Goal: Information Seeking & Learning: Learn about a topic

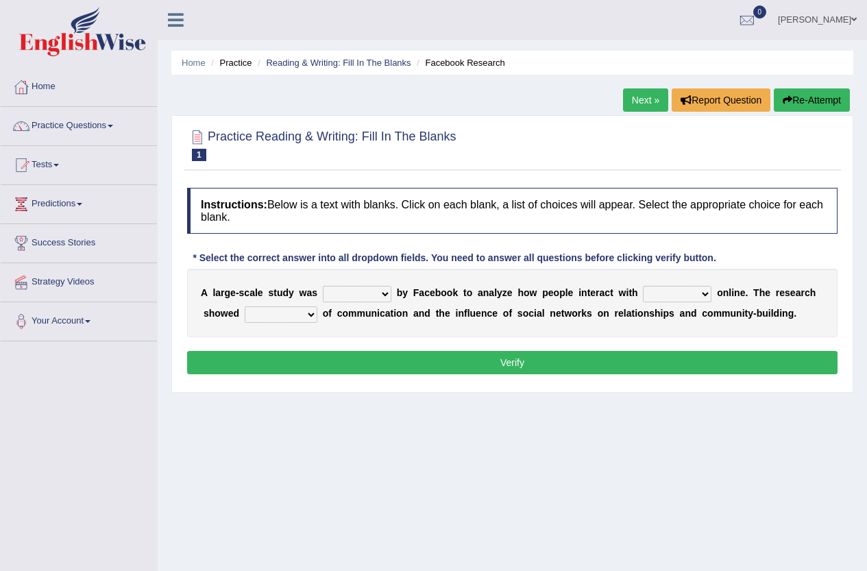
click at [387, 295] on select "surveyed had asked made" at bounding box center [357, 294] width 69 height 16
select select "surveyed"
click at [323, 286] on select "surveyed had asked made" at bounding box center [357, 294] width 69 height 16
click at [695, 294] on select "together all each other another" at bounding box center [677, 294] width 69 height 16
select select "each other"
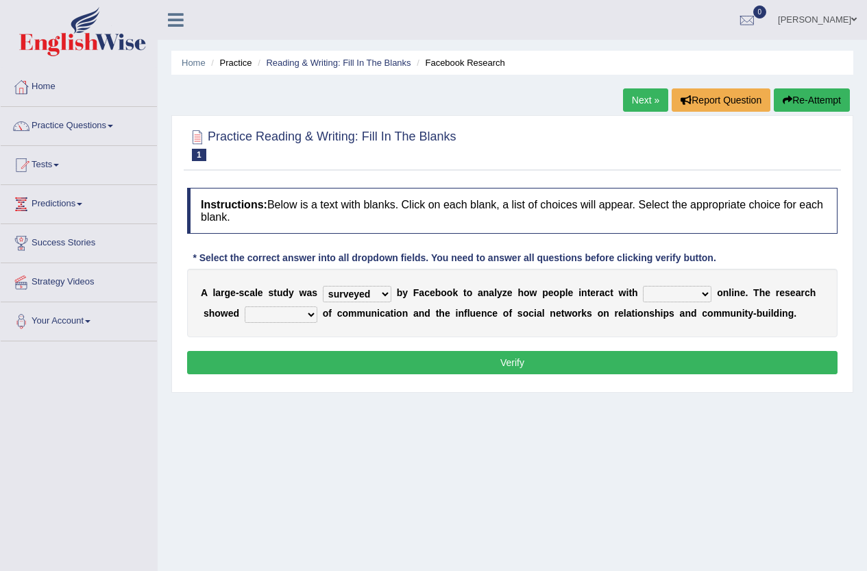
click at [643, 286] on select "together all each other another" at bounding box center [677, 294] width 69 height 16
click at [301, 312] on select "advantages standards fellowships patterns" at bounding box center [281, 314] width 73 height 16
select select "advantages"
click at [245, 306] on select "advantages standards fellowships patterns" at bounding box center [281, 314] width 73 height 16
click at [352, 362] on button "Verify" at bounding box center [512, 362] width 651 height 23
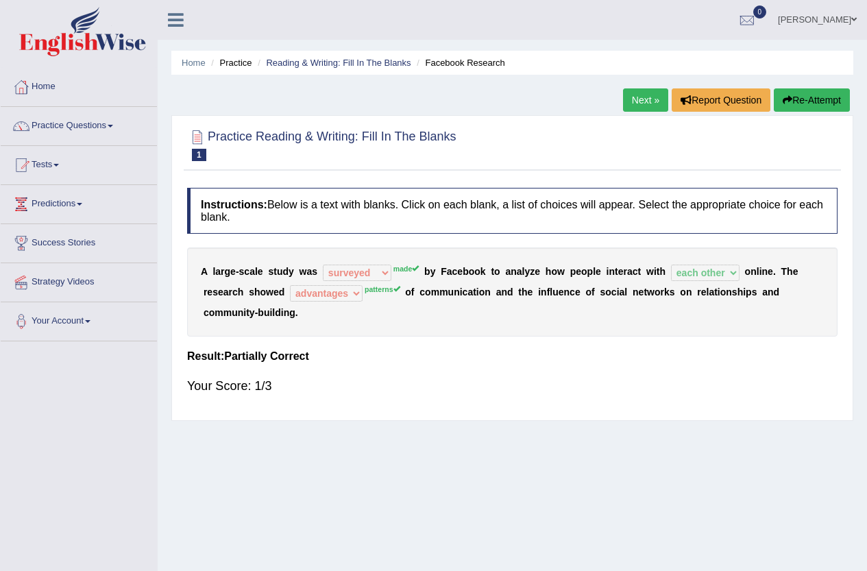
drag, startPoint x: 648, startPoint y: 100, endPoint x: 641, endPoint y: 104, distance: 7.7
click at [647, 100] on link "Next »" at bounding box center [645, 99] width 45 height 23
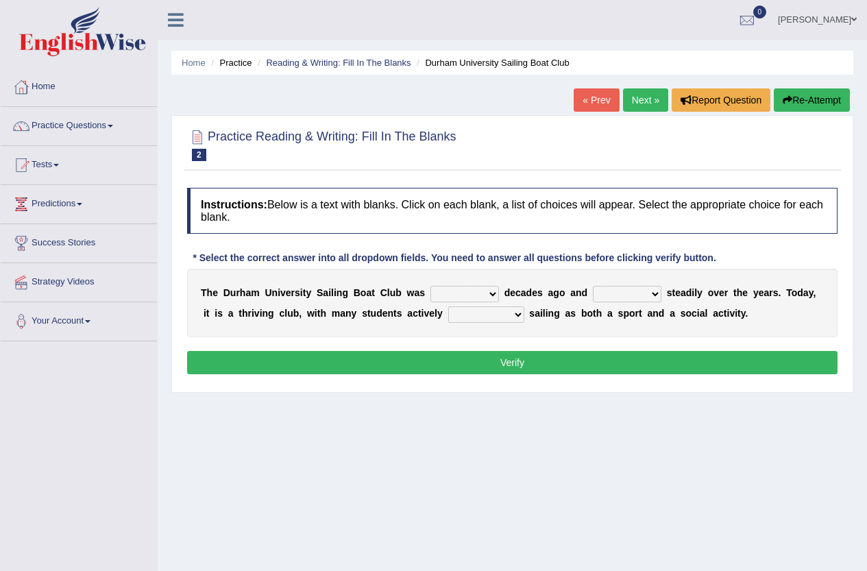
click at [463, 294] on select "found fund founded find" at bounding box center [465, 294] width 69 height 16
select select "founded"
click at [431, 286] on select "found fund founded find" at bounding box center [465, 294] width 69 height 16
click at [655, 295] on select "grow growing has grown grown" at bounding box center [627, 294] width 69 height 16
select select "has grown"
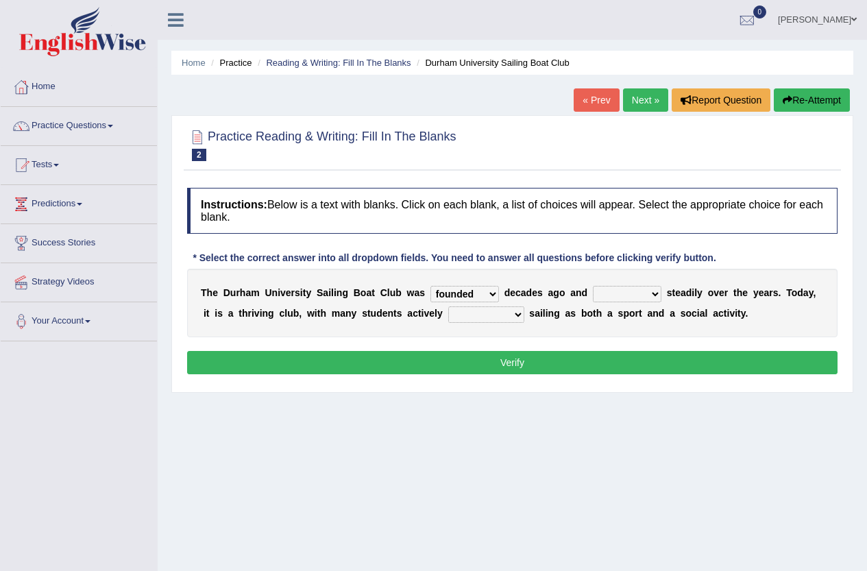
click at [593, 286] on select "grow growing has grown grown" at bounding box center [627, 294] width 69 height 16
click at [470, 317] on select "enjoy enjoyed are enjoying enjoying" at bounding box center [486, 314] width 76 height 16
select select "enjoy"
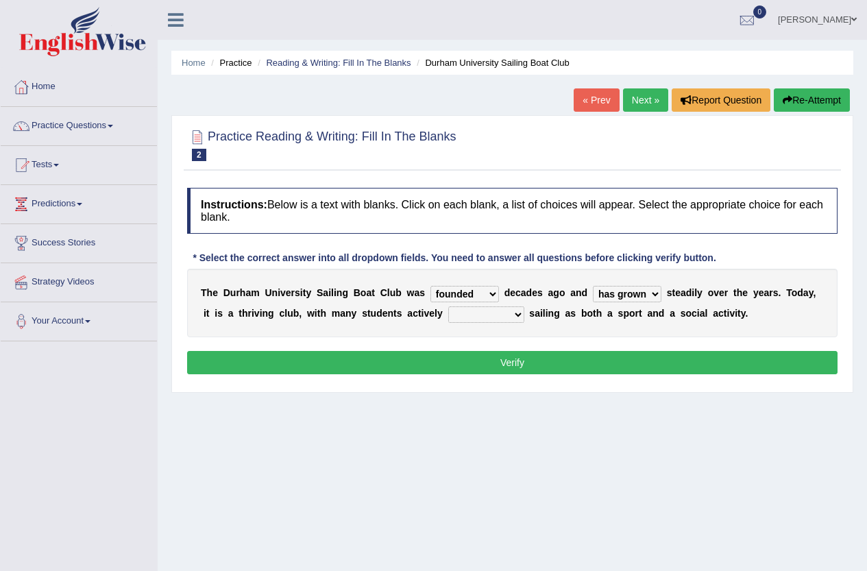
click at [448, 306] on select "enjoy enjoyed are enjoying enjoying" at bounding box center [486, 314] width 76 height 16
click at [483, 365] on button "Verify" at bounding box center [512, 362] width 651 height 23
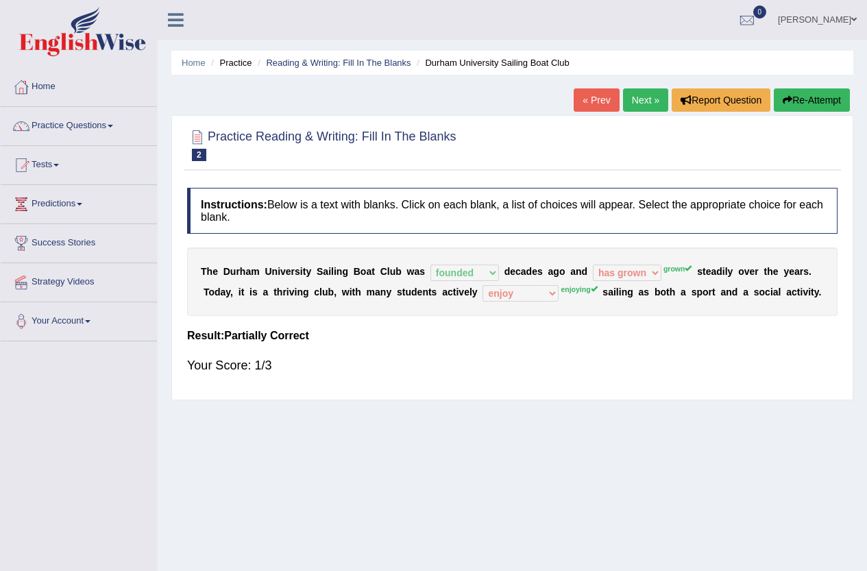
click at [604, 103] on link "« Prev" at bounding box center [596, 99] width 45 height 23
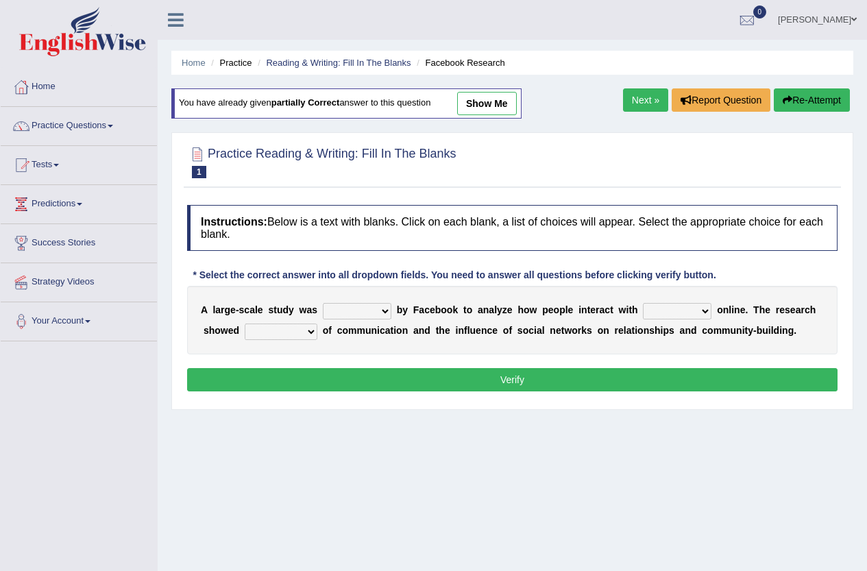
drag, startPoint x: 0, startPoint y: 0, endPoint x: 372, endPoint y: 310, distance: 484.4
click at [372, 310] on select "surveyed had asked made" at bounding box center [357, 311] width 69 height 16
select select "made"
click at [323, 303] on select "surveyed had asked made" at bounding box center [357, 311] width 69 height 16
click at [681, 309] on select "together all each other another" at bounding box center [677, 311] width 69 height 16
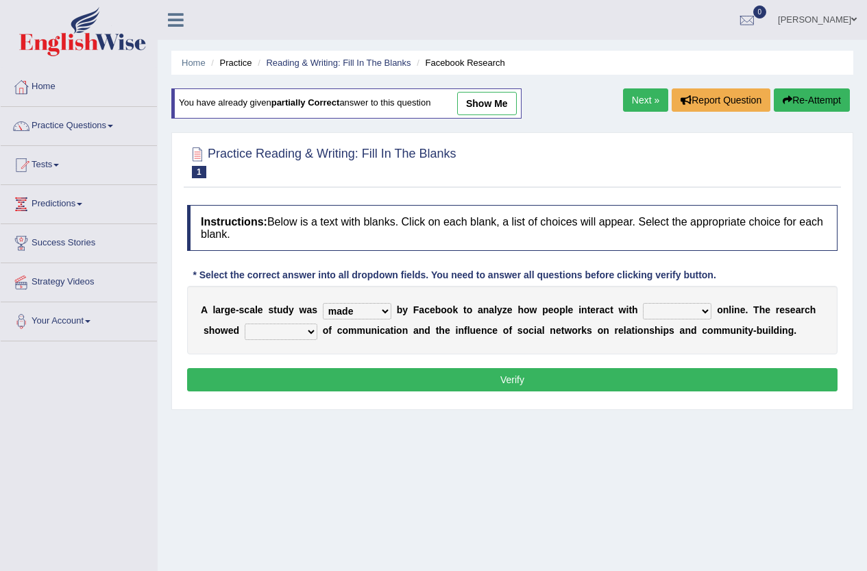
select select "each other"
click at [643, 303] on select "together all each other another" at bounding box center [677, 311] width 69 height 16
click at [272, 328] on select "advantages standards fellowships patterns" at bounding box center [281, 332] width 73 height 16
select select "patterns"
click at [245, 324] on select "advantages standards fellowships patterns" at bounding box center [281, 332] width 73 height 16
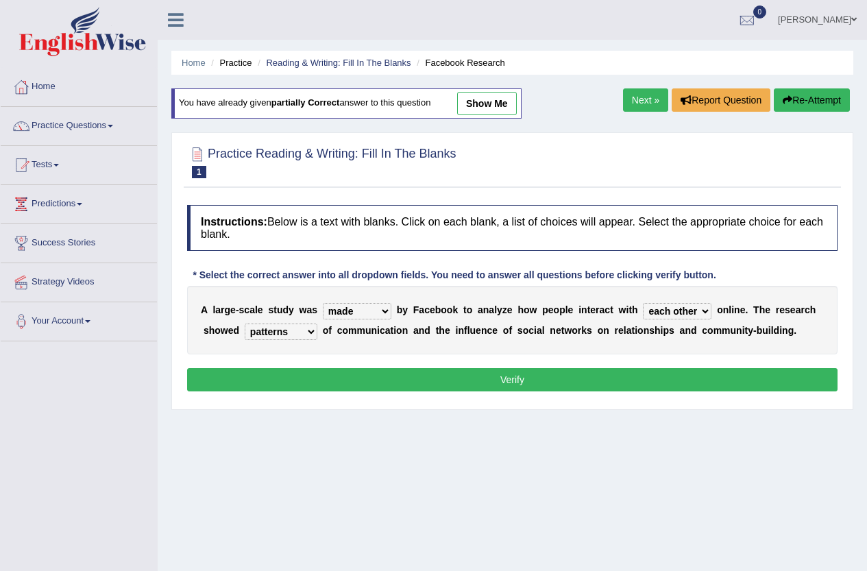
click at [431, 385] on button "Verify" at bounding box center [512, 379] width 651 height 23
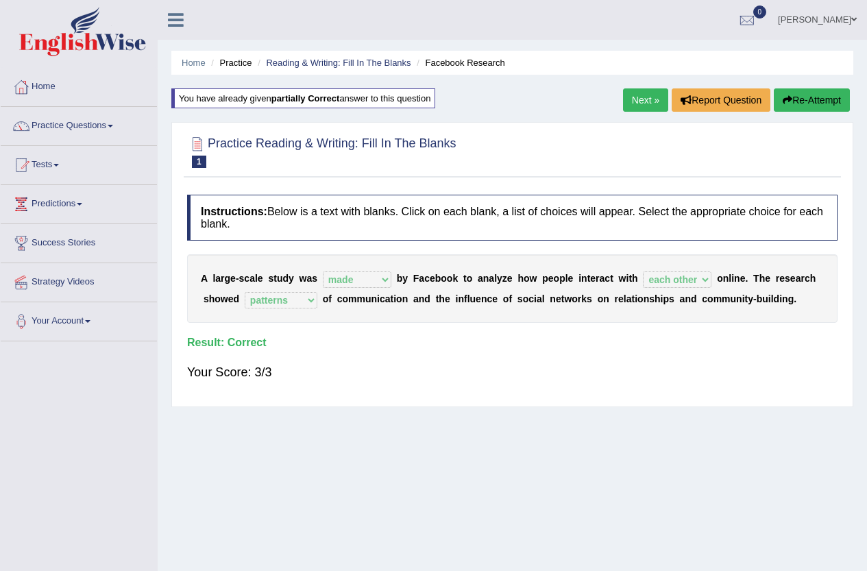
click at [630, 104] on link "Next »" at bounding box center [645, 99] width 45 height 23
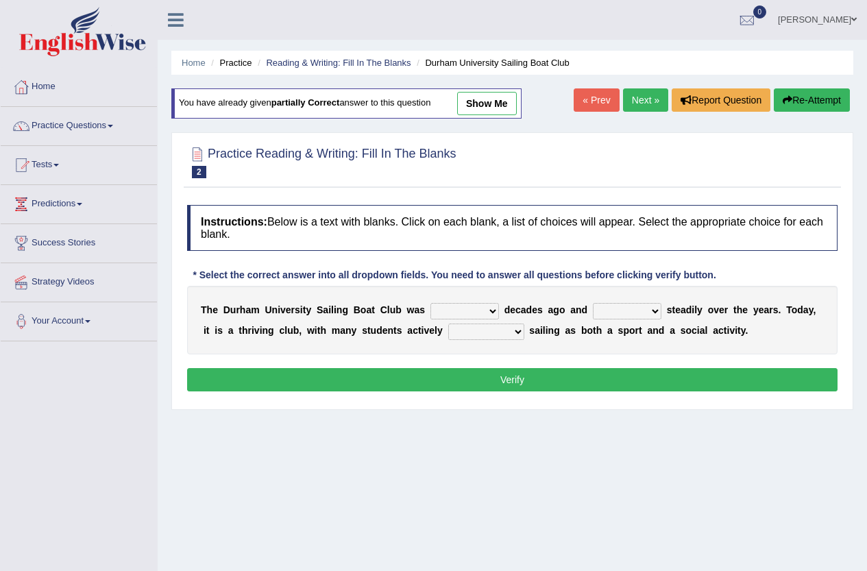
click at [470, 314] on select "found fund founded find" at bounding box center [465, 311] width 69 height 16
select select "founded"
click at [431, 303] on select "found fund founded find" at bounding box center [465, 311] width 69 height 16
click at [614, 315] on select "grow growing has grown grown" at bounding box center [627, 311] width 69 height 16
select select "grown"
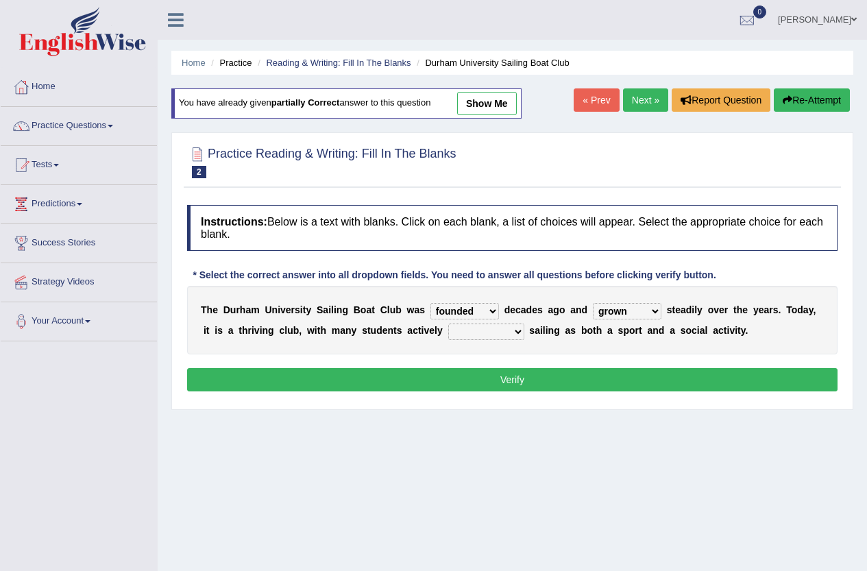
click at [593, 303] on select "grow growing has grown grown" at bounding box center [627, 311] width 69 height 16
click at [489, 335] on select "enjoy enjoyed are enjoying enjoying" at bounding box center [486, 332] width 76 height 16
select select "enjoying"
click at [448, 324] on select "enjoy enjoyed are enjoying enjoying" at bounding box center [486, 332] width 76 height 16
click at [552, 380] on button "Verify" at bounding box center [512, 379] width 651 height 23
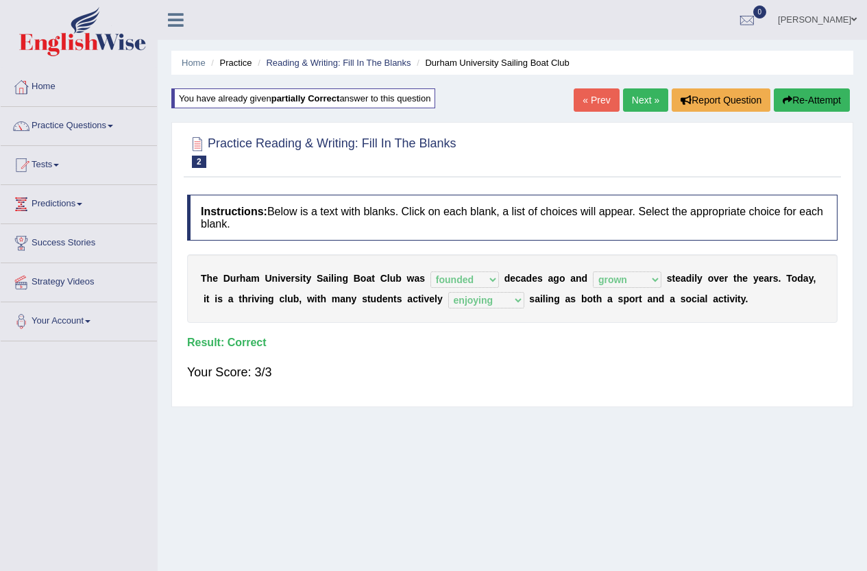
click at [641, 101] on link "Next »" at bounding box center [645, 99] width 45 height 23
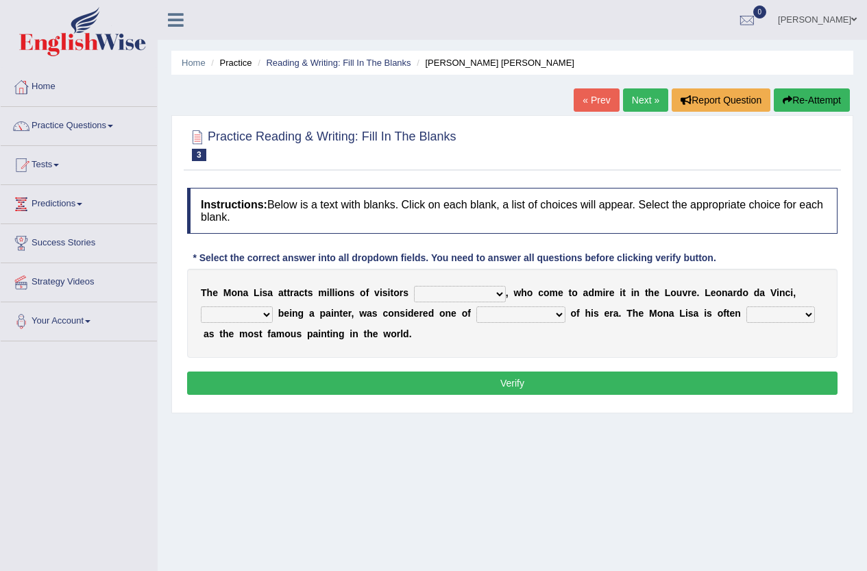
click at [494, 291] on select "around the year the all year all year round per year" at bounding box center [460, 294] width 92 height 16
select select "all year round"
click at [414, 286] on select "around the year the all year all year round per year" at bounding box center [460, 294] width 92 height 16
click at [265, 315] on select "rather than as much as as well as as long as" at bounding box center [237, 314] width 72 height 16
select select "rather than"
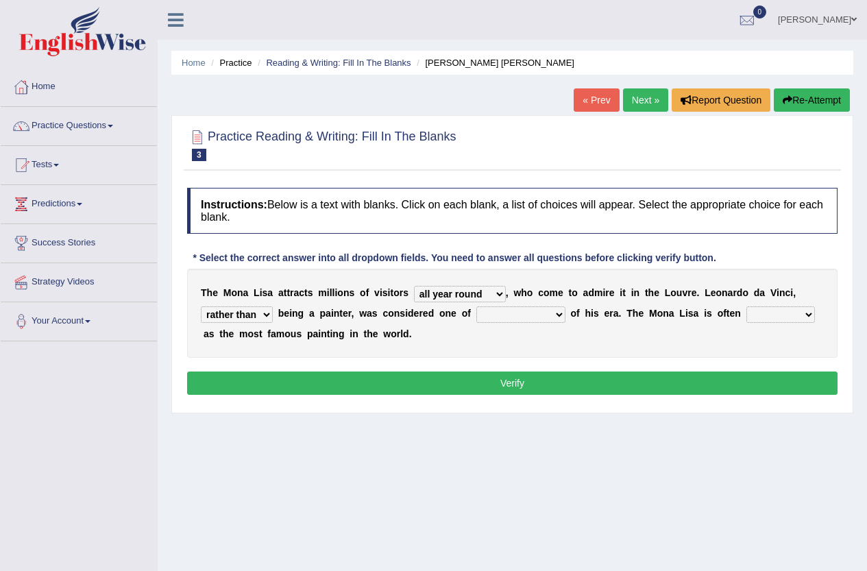
click at [201, 306] on select "rather than as much as as well as as long as" at bounding box center [237, 314] width 72 height 16
click at [555, 309] on select "better artists artist the better artist the best artists" at bounding box center [520, 314] width 89 height 16
select select "the best artists"
click at [476, 306] on select "better artists artist the better artist the best artists" at bounding box center [520, 314] width 89 height 16
click at [757, 312] on select "classified suggested predicted described" at bounding box center [781, 314] width 69 height 16
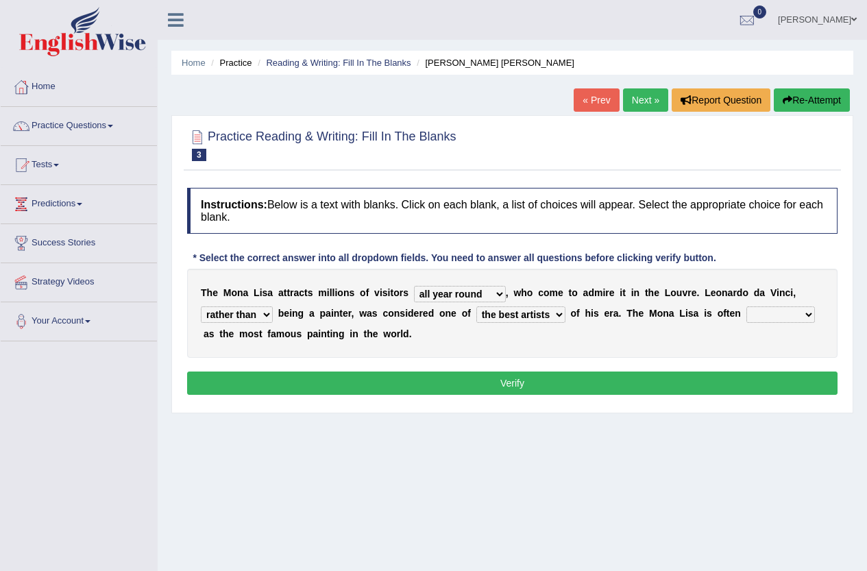
select select "classified"
click at [747, 306] on select "classified suggested predicted described" at bounding box center [781, 314] width 69 height 16
click at [629, 381] on button "Verify" at bounding box center [512, 383] width 651 height 23
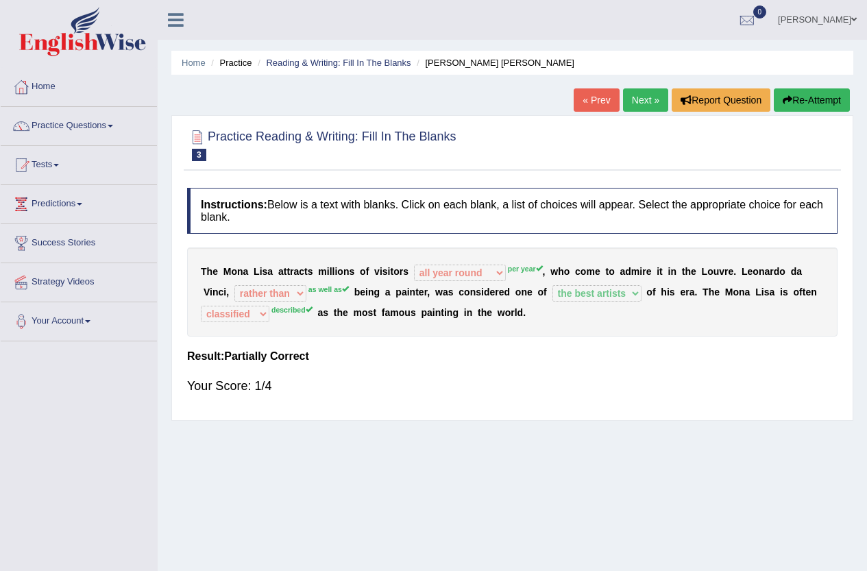
click at [601, 101] on link "« Prev" at bounding box center [596, 99] width 45 height 23
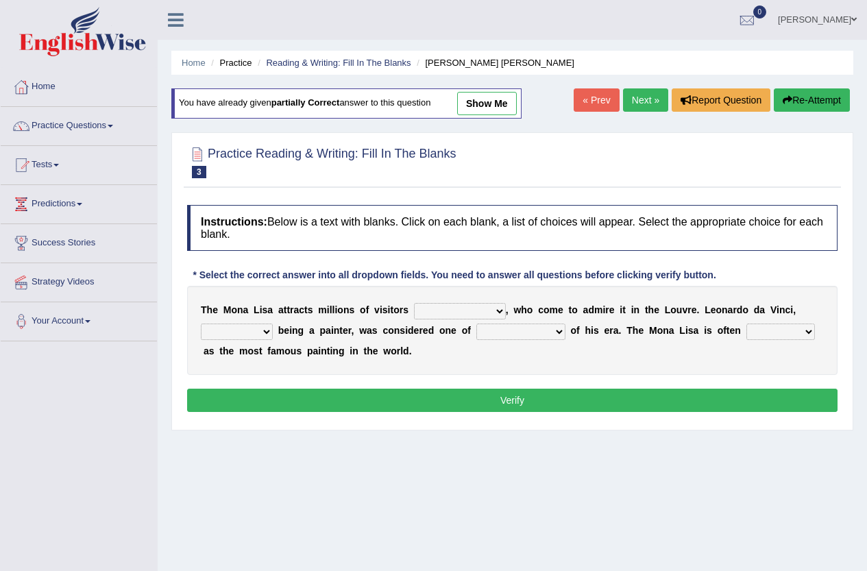
click at [490, 314] on select "around the year the all year all year round per year" at bounding box center [460, 311] width 92 height 16
select select "per year"
click at [414, 303] on select "around the year the all year all year round per year" at bounding box center [460, 311] width 92 height 16
click at [262, 328] on select "rather than as much as as well as as long as" at bounding box center [237, 332] width 72 height 16
select select "as well as"
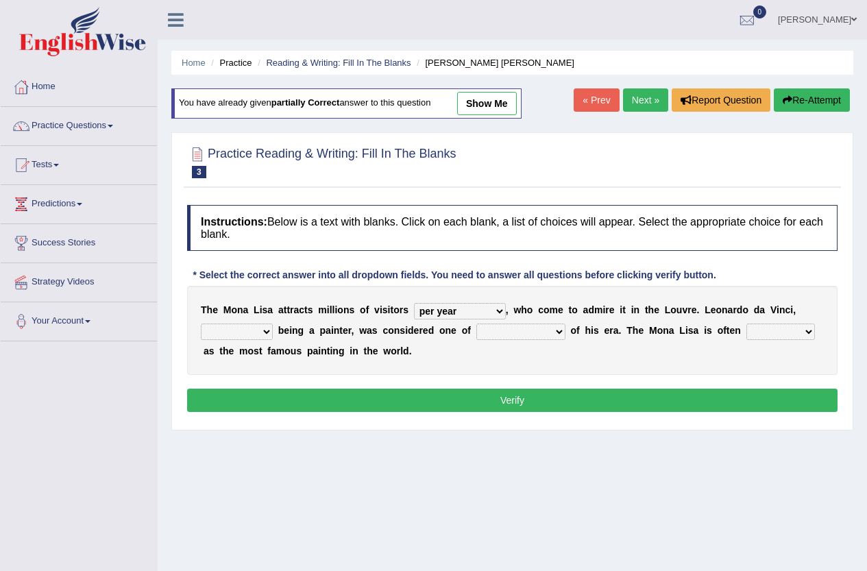
click at [201, 324] on select "rather than as much as as well as as long as" at bounding box center [237, 332] width 72 height 16
click at [546, 334] on select "better artists artist the better artist the best artists" at bounding box center [520, 332] width 89 height 16
select select "the best artists"
click at [476, 324] on select "better artists artist the better artist the best artists" at bounding box center [520, 332] width 89 height 16
click at [758, 330] on select "classified suggested predicted described" at bounding box center [781, 332] width 69 height 16
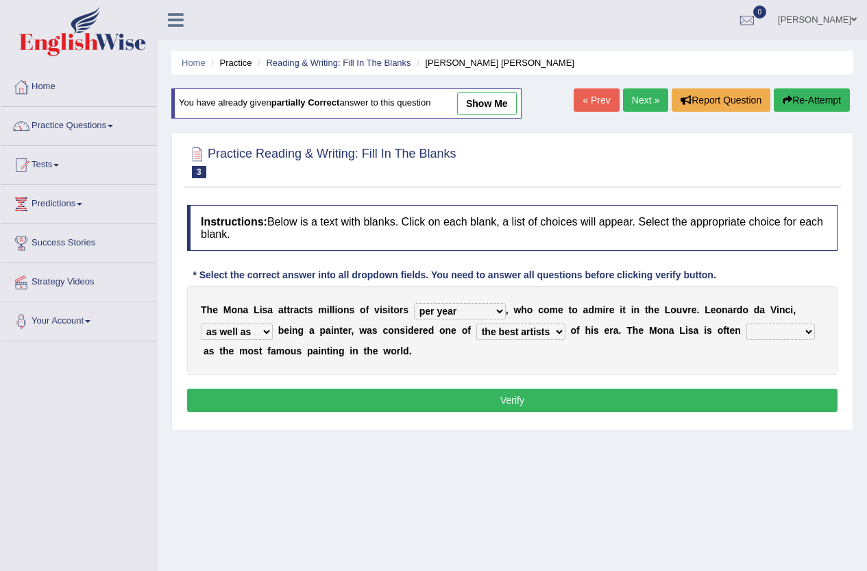
select select "described"
click at [747, 324] on select "classified suggested predicted described" at bounding box center [781, 332] width 69 height 16
click at [407, 400] on button "Verify" at bounding box center [512, 400] width 651 height 23
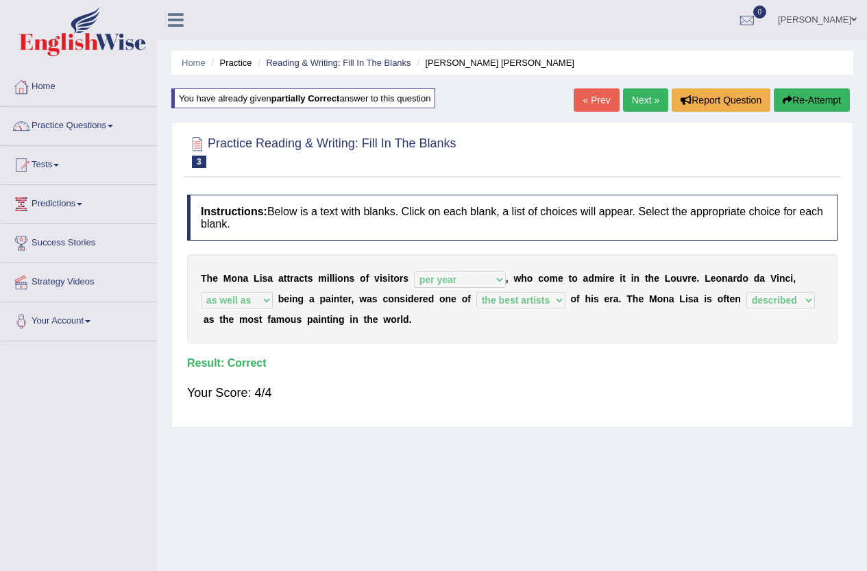
click at [658, 114] on div "« Prev Next » Report Question Re-Attempt" at bounding box center [714, 101] width 280 height 27
click at [641, 103] on link "Next »" at bounding box center [645, 99] width 45 height 23
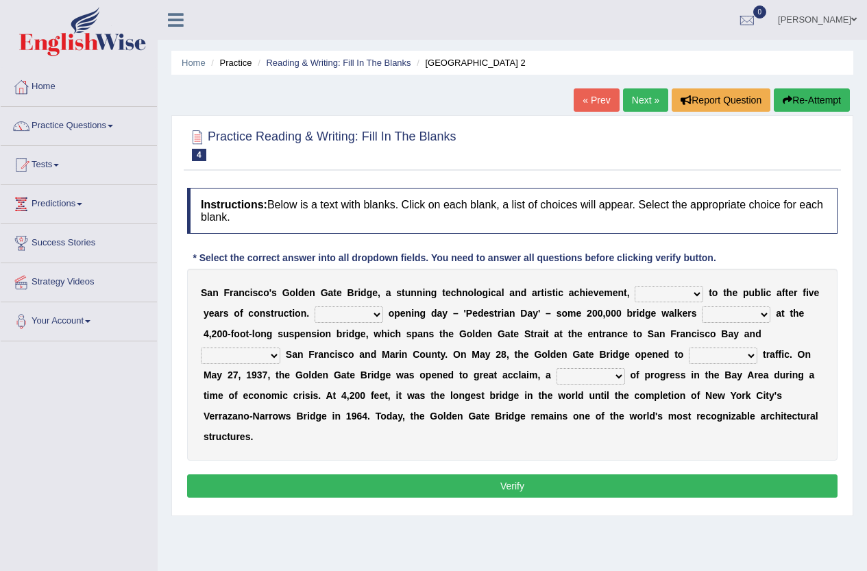
click at [666, 294] on select "opens closes appears equals" at bounding box center [669, 294] width 69 height 16
select select "opens"
click at [635, 286] on select "opens closes appears equals" at bounding box center [669, 294] width 69 height 16
click at [363, 313] on select "On During Since When" at bounding box center [349, 314] width 69 height 16
select select "On"
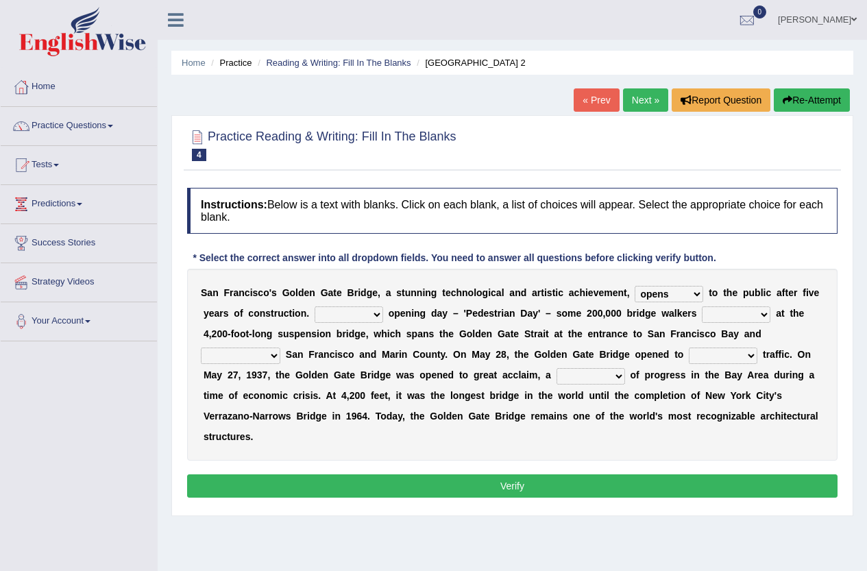
click at [315, 306] on select "On During Since When" at bounding box center [349, 314] width 69 height 16
click at [367, 316] on select "On During Since When" at bounding box center [349, 314] width 69 height 16
click at [669, 321] on div "S a n F r a n c i s c o ' s G o l d e n G a t e B r i d g e , a s t u n n i n g…" at bounding box center [512, 365] width 651 height 192
click at [725, 314] on select "stationed looked marveled laughed" at bounding box center [736, 314] width 69 height 16
select select "looked"
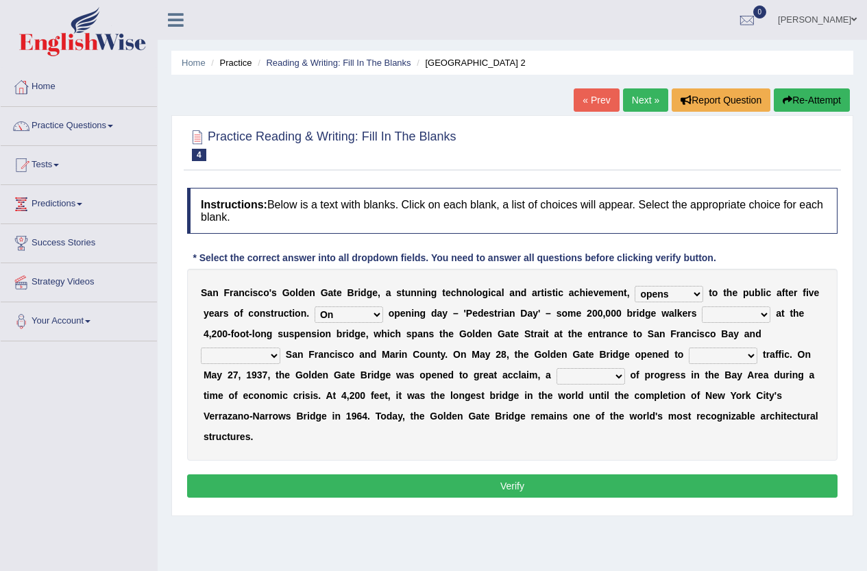
click at [702, 306] on select "stationed looked marveled laughed" at bounding box center [736, 314] width 69 height 16
click at [273, 354] on select "separates connects channels differentiates" at bounding box center [241, 356] width 80 height 16
select select "connects"
click at [201, 348] on select "separates connects channels differentiates" at bounding box center [241, 356] width 80 height 16
click at [717, 357] on select "aquatic vehicular airborne watertight" at bounding box center [723, 356] width 69 height 16
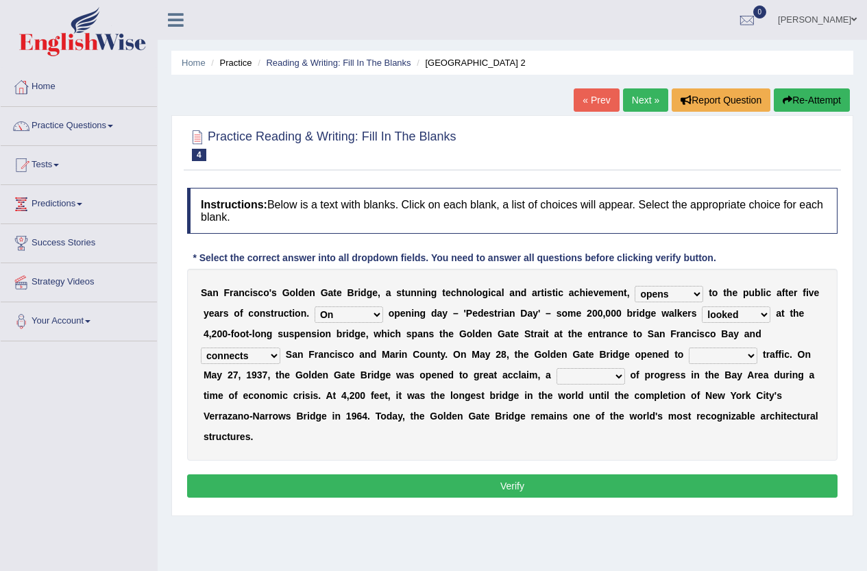
select select "aquatic"
click at [689, 348] on select "aquatic vehicular airborne watertight" at bounding box center [723, 356] width 69 height 16
click at [607, 379] on select "denial symbol technique yield" at bounding box center [591, 376] width 69 height 16
select select "yield"
click at [557, 368] on select "denial symbol technique yield" at bounding box center [591, 376] width 69 height 16
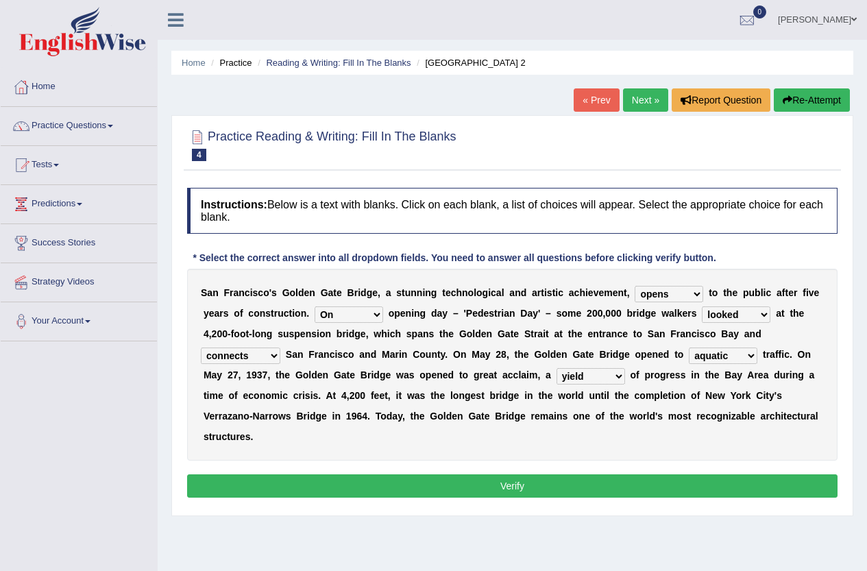
click at [616, 485] on button "Verify" at bounding box center [512, 485] width 651 height 23
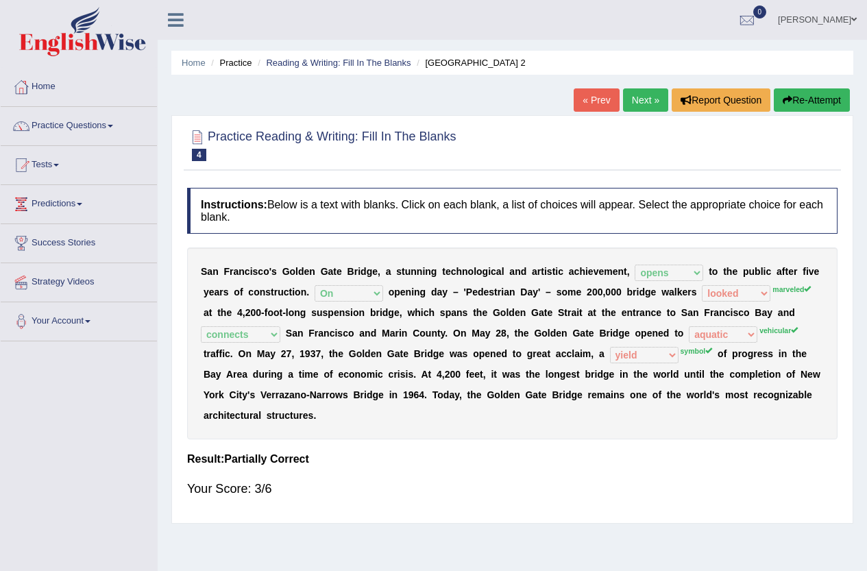
click at [734, 302] on div "S a n F r a n c i s c o ' s G o l d e n G a t e B r i d g e , a s t u n n i n g…" at bounding box center [512, 343] width 651 height 192
drag, startPoint x: 372, startPoint y: 340, endPoint x: 393, endPoint y: 338, distance: 20.7
click at [372, 341] on div "S a n F r a n c i s c o ' s G o l d e n G a t e B r i d g e , a s t u n n i n g…" at bounding box center [512, 343] width 651 height 192
click at [642, 104] on link "Next »" at bounding box center [645, 99] width 45 height 23
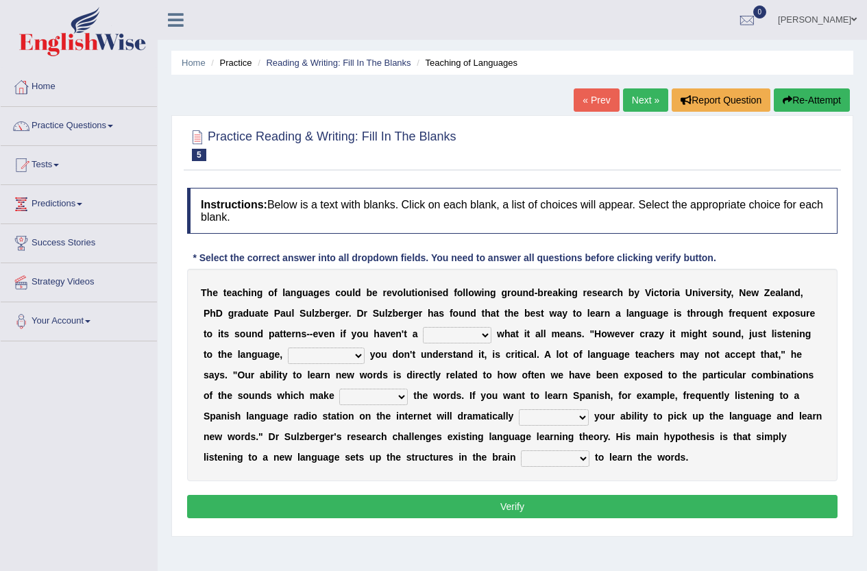
click at [462, 336] on select "dew claw clue due" at bounding box center [457, 335] width 69 height 16
select select "clue"
click at [423, 327] on select "dew claw clue due" at bounding box center [457, 335] width 69 height 16
click at [312, 356] on select "but also all together even though if so" at bounding box center [326, 356] width 77 height 16
select select "even though"
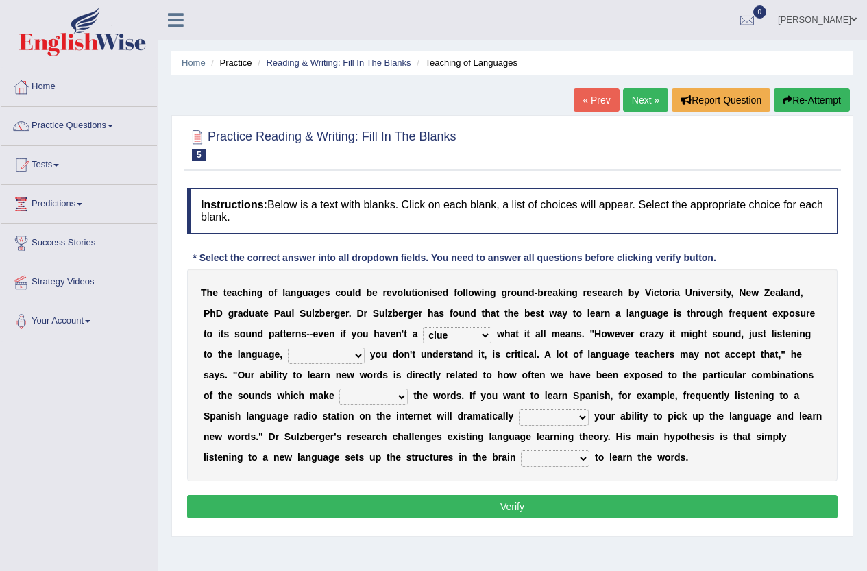
click at [288, 348] on select "but also all together even though if so" at bounding box center [326, 356] width 77 height 16
click at [394, 400] on select "down up of on" at bounding box center [373, 397] width 69 height 16
select select "up"
click at [339, 389] on select "down up of on" at bounding box center [373, 397] width 69 height 16
click at [572, 418] on select "evaluate exaggerate describe boost" at bounding box center [554, 417] width 70 height 16
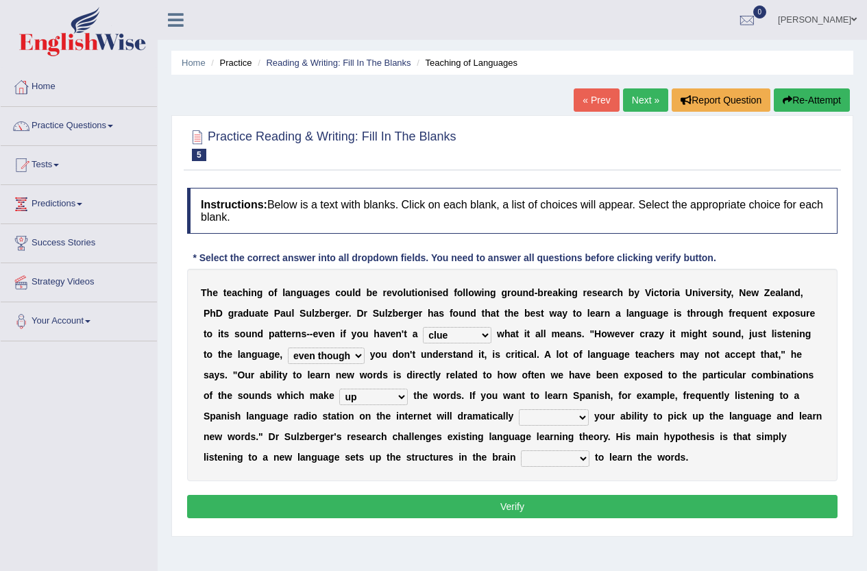
select select "boost"
click at [519, 409] on select "evaluate exaggerate describe boost" at bounding box center [554, 417] width 70 height 16
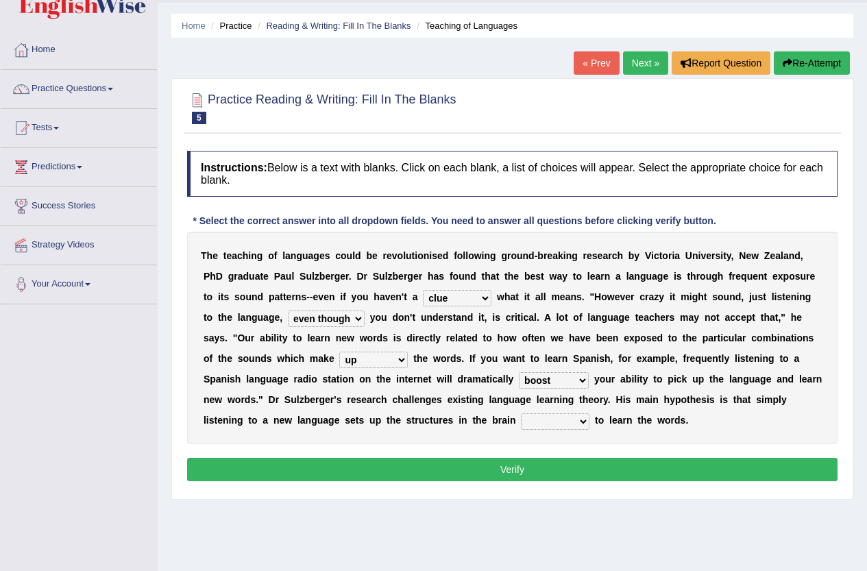
scroll to position [69, 0]
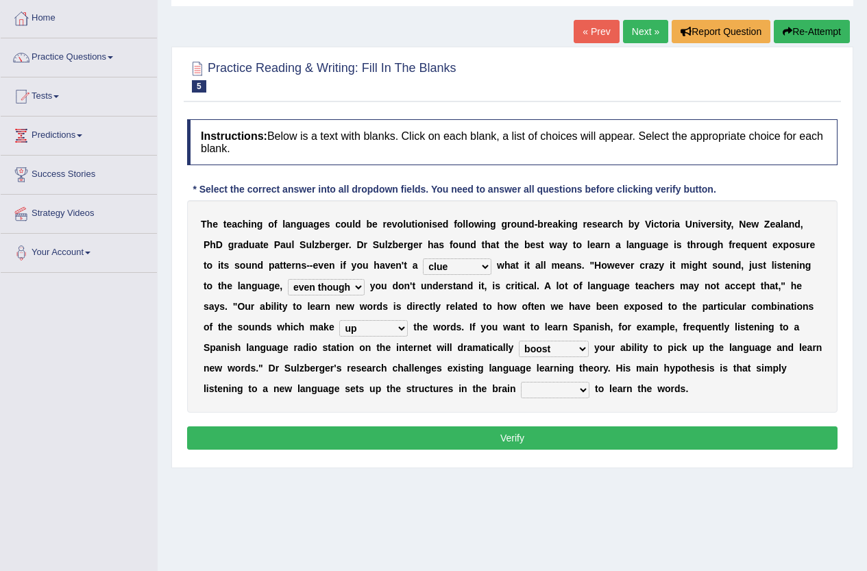
click at [551, 391] on select "requiring required directed to require" at bounding box center [555, 390] width 69 height 16
select select "requiring"
click at [521, 382] on select "requiring required directed to require" at bounding box center [555, 390] width 69 height 16
click at [585, 432] on button "Verify" at bounding box center [512, 437] width 651 height 23
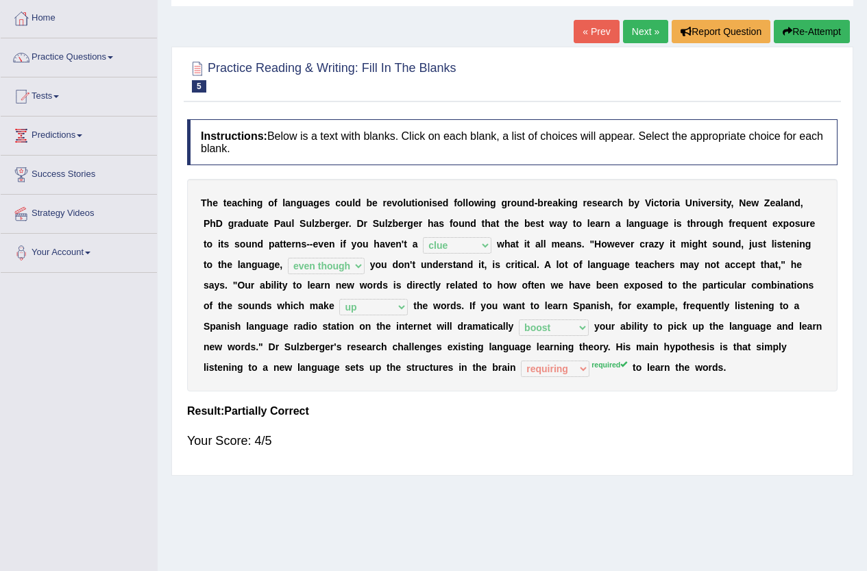
click at [653, 35] on link "Next »" at bounding box center [645, 31] width 45 height 23
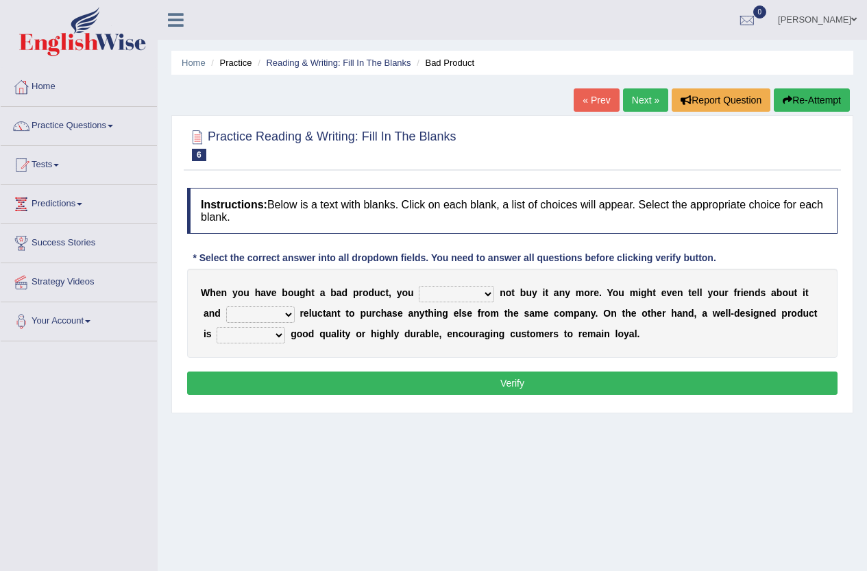
click at [457, 297] on select "would have should have should" at bounding box center [456, 294] width 75 height 16
select select "should"
click at [419, 286] on select "would have should have should" at bounding box center [456, 294] width 75 height 16
click at [278, 314] on select "is are be being" at bounding box center [260, 314] width 69 height 16
select select "be"
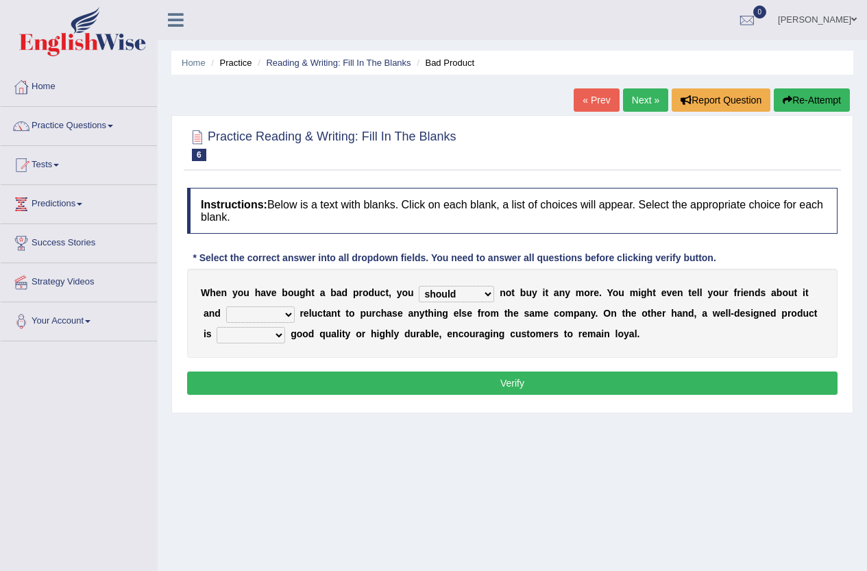
click at [226, 306] on select "is are be being" at bounding box center [260, 314] width 69 height 16
click at [249, 334] on select "both also neither either" at bounding box center [251, 335] width 69 height 16
select select "both"
click at [217, 327] on select "both also neither either" at bounding box center [251, 335] width 69 height 16
click at [335, 393] on button "Verify" at bounding box center [512, 383] width 651 height 23
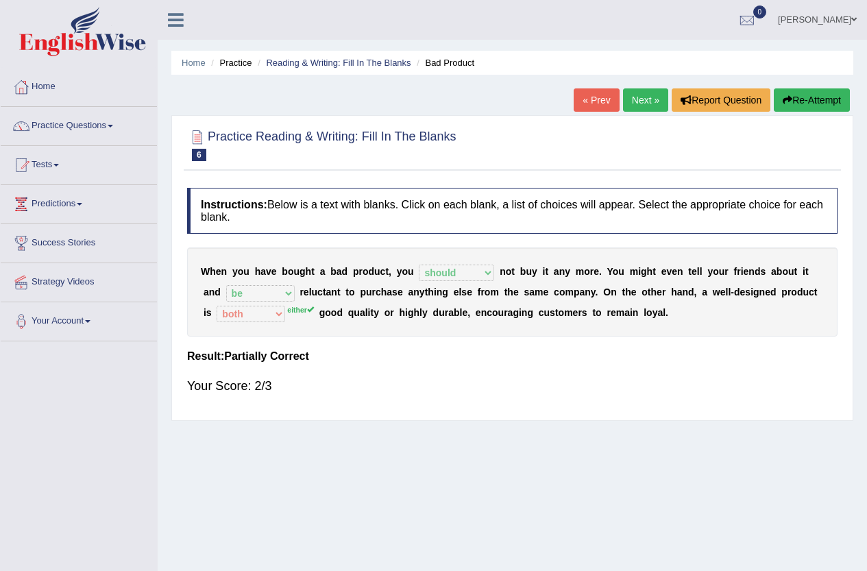
click at [636, 106] on link "Next »" at bounding box center [645, 99] width 45 height 23
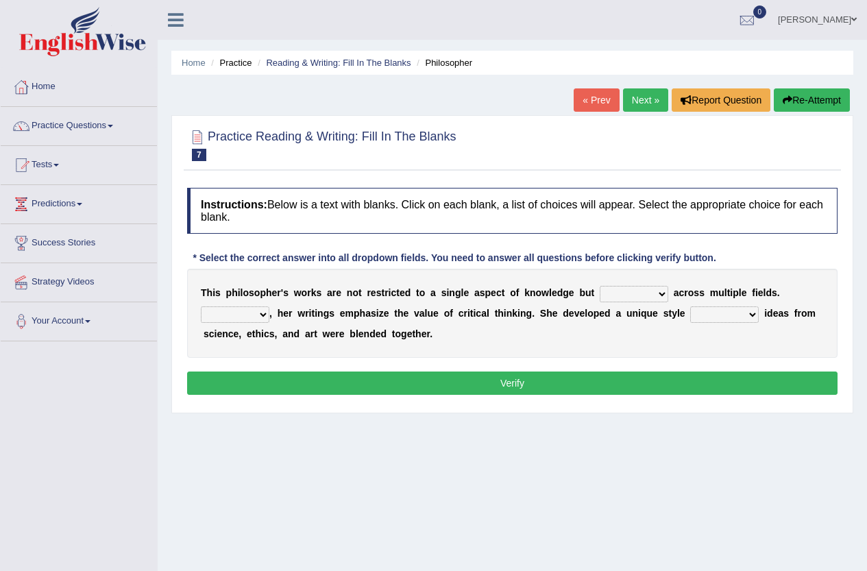
click at [638, 295] on select "constrain contain assemble extend" at bounding box center [634, 294] width 69 height 16
select select "extend"
click at [600, 286] on select "constrain contain assemble extend" at bounding box center [634, 294] width 69 height 16
click at [244, 311] on select "Rather So Moreover Likely" at bounding box center [235, 314] width 69 height 16
select select "Moreover"
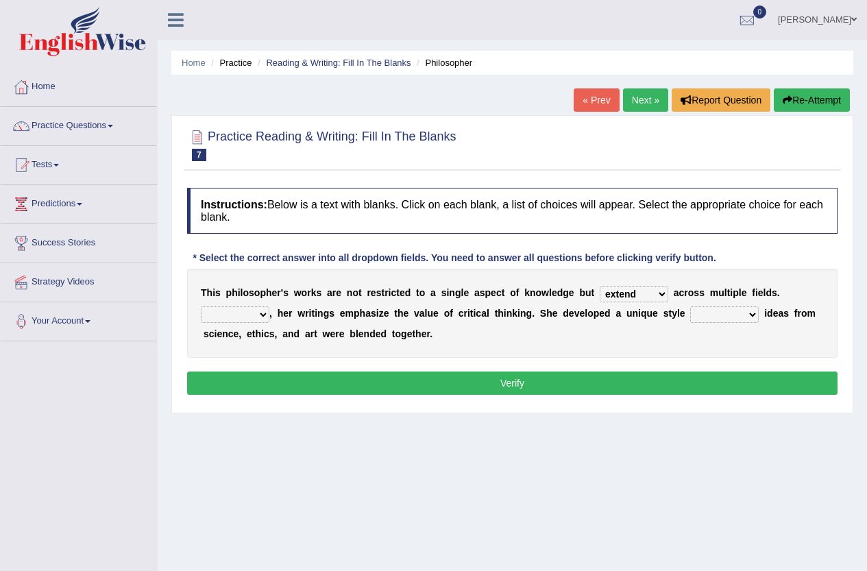
click at [201, 306] on select "Rather So Moreover Likely" at bounding box center [235, 314] width 69 height 16
click at [730, 311] on select "in that that which in which" at bounding box center [724, 314] width 69 height 16
select select "in which"
click at [690, 306] on select "in that that which in which" at bounding box center [724, 314] width 69 height 16
click at [677, 372] on button "Verify" at bounding box center [512, 383] width 651 height 23
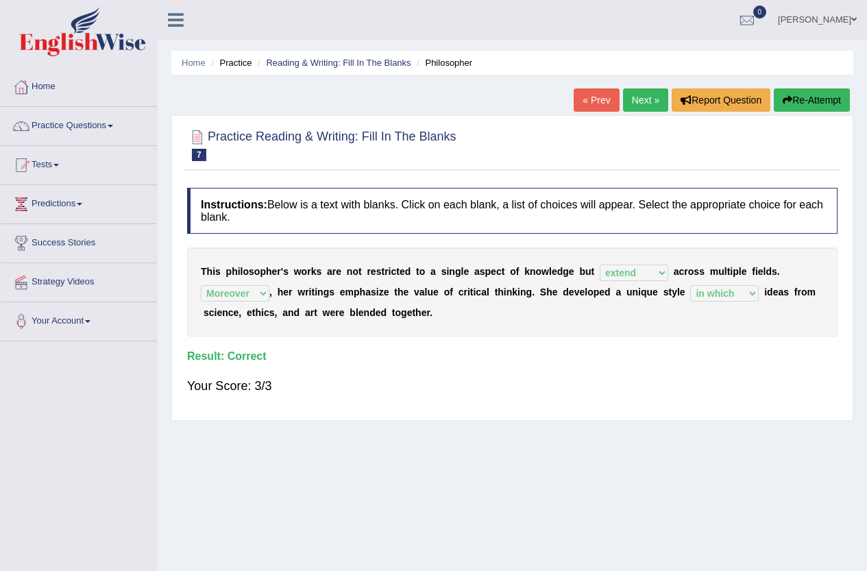
click at [637, 106] on link "Next »" at bounding box center [645, 99] width 45 height 23
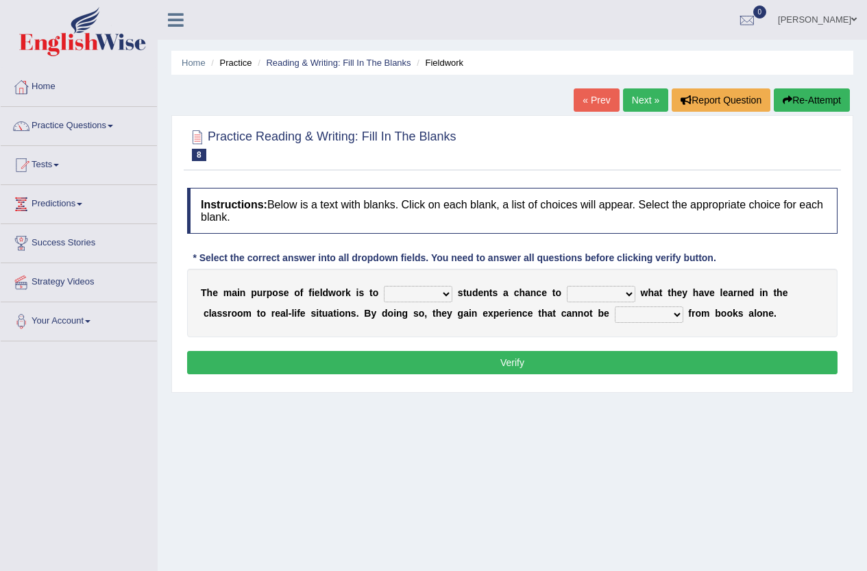
click at [417, 297] on select "resemble stow rave offer" at bounding box center [418, 294] width 69 height 16
select select "offer"
click at [384, 286] on select "resemble stow rave offer" at bounding box center [418, 294] width 69 height 16
click at [618, 298] on select "compare align apply dismount" at bounding box center [601, 294] width 69 height 16
click at [567, 286] on select "compare align apply dismount" at bounding box center [601, 294] width 69 height 16
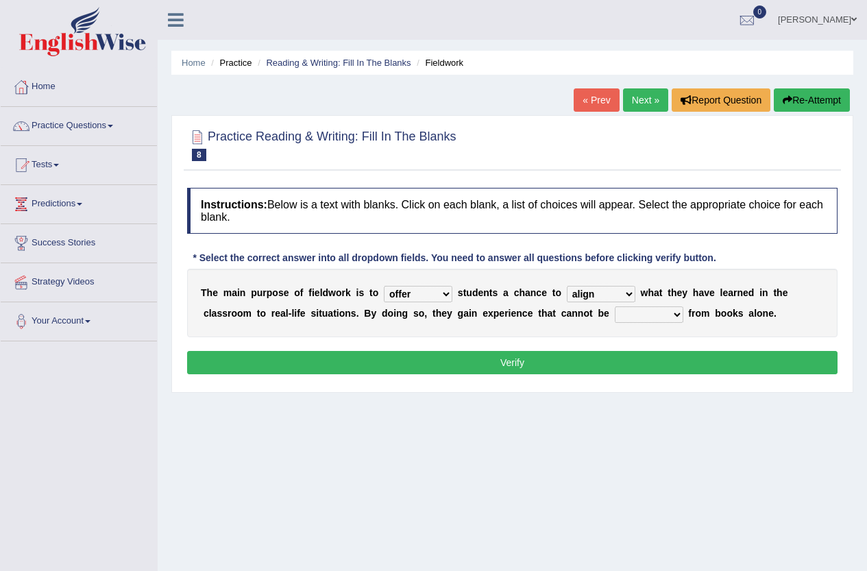
click at [629, 291] on select "compare align apply dismount" at bounding box center [601, 294] width 69 height 16
select select "apply"
click at [567, 286] on select "compare align apply dismount" at bounding box center [601, 294] width 69 height 16
click at [645, 317] on select "originated prepared obtained touted" at bounding box center [649, 314] width 69 height 16
select select "obtained"
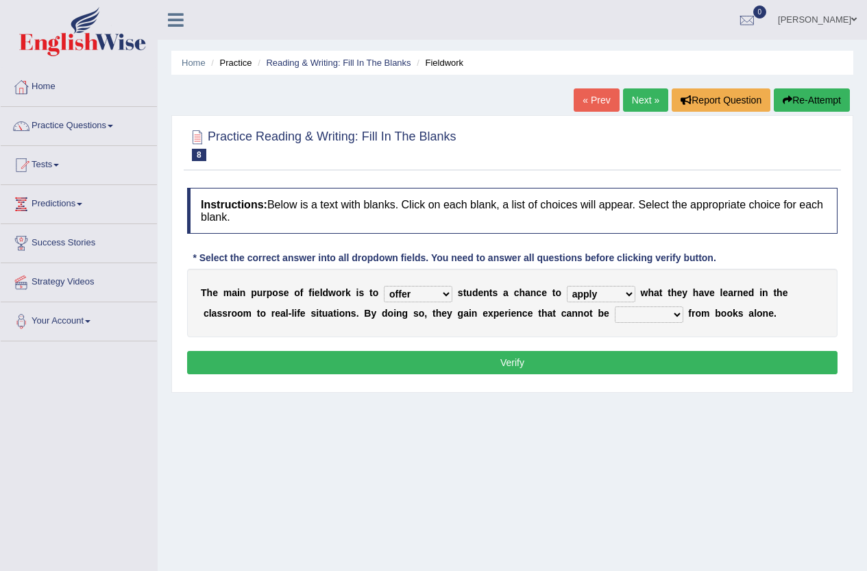
click at [615, 306] on select "originated prepared obtained touted" at bounding box center [649, 314] width 69 height 16
click at [636, 361] on button "Verify" at bounding box center [512, 362] width 651 height 23
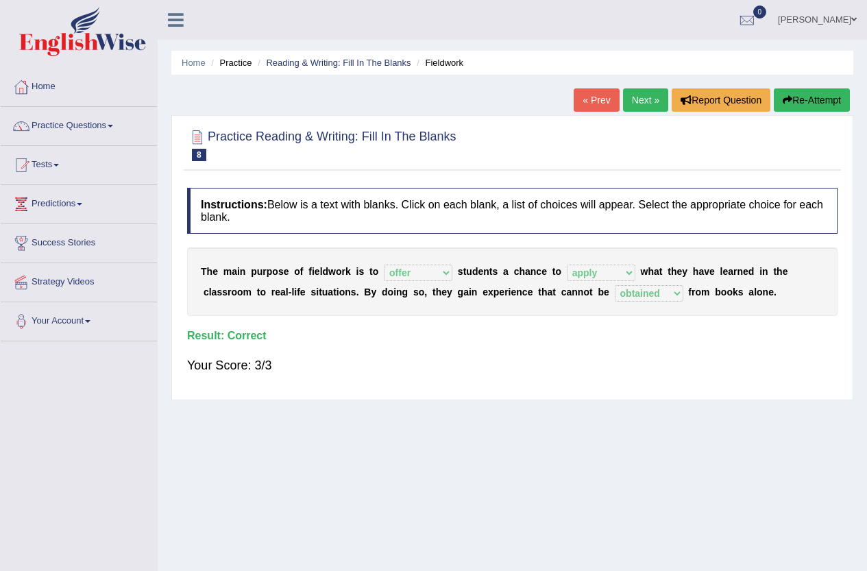
click at [647, 102] on link "Next »" at bounding box center [645, 99] width 45 height 23
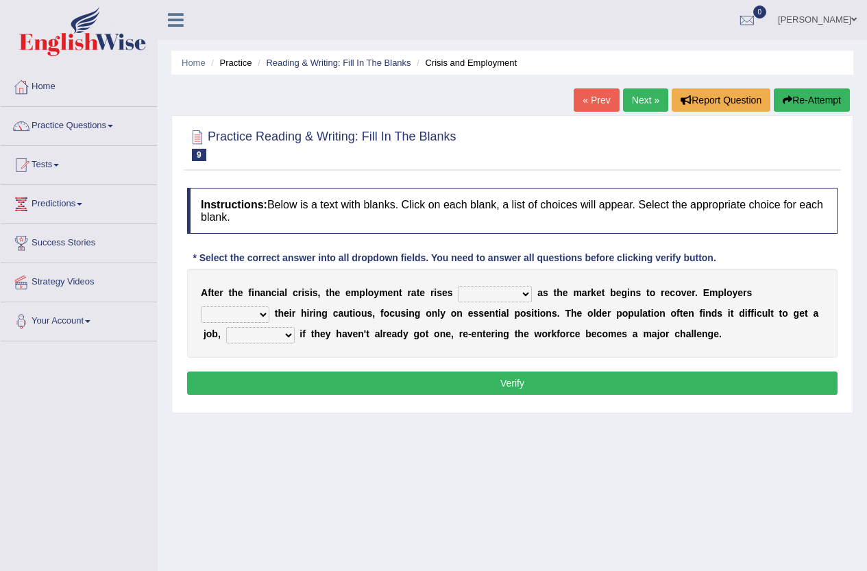
click at [489, 289] on select "normally conversely strenuously sharply" at bounding box center [495, 294] width 74 height 16
select select "sharply"
click at [458, 286] on select "normally conversely strenuously sharply" at bounding box center [495, 294] width 74 height 16
click at [254, 317] on select "keeping kept keep are kept" at bounding box center [235, 314] width 69 height 16
select select "kept"
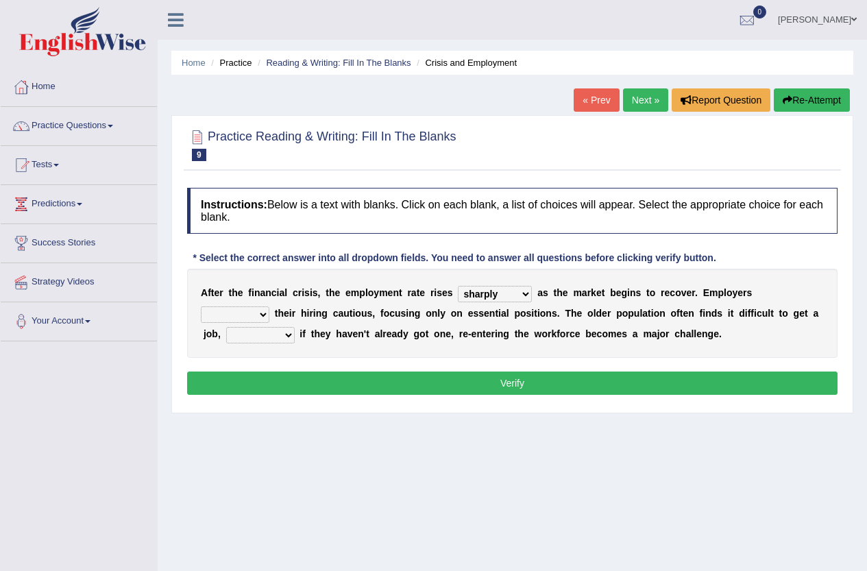
click at [201, 306] on select "keeping kept keep are kept" at bounding box center [235, 314] width 69 height 16
click at [267, 337] on select "although while then because" at bounding box center [260, 335] width 69 height 16
select select "although"
click at [226, 327] on select "although while then because" at bounding box center [260, 335] width 69 height 16
click at [331, 387] on button "Verify" at bounding box center [512, 383] width 651 height 23
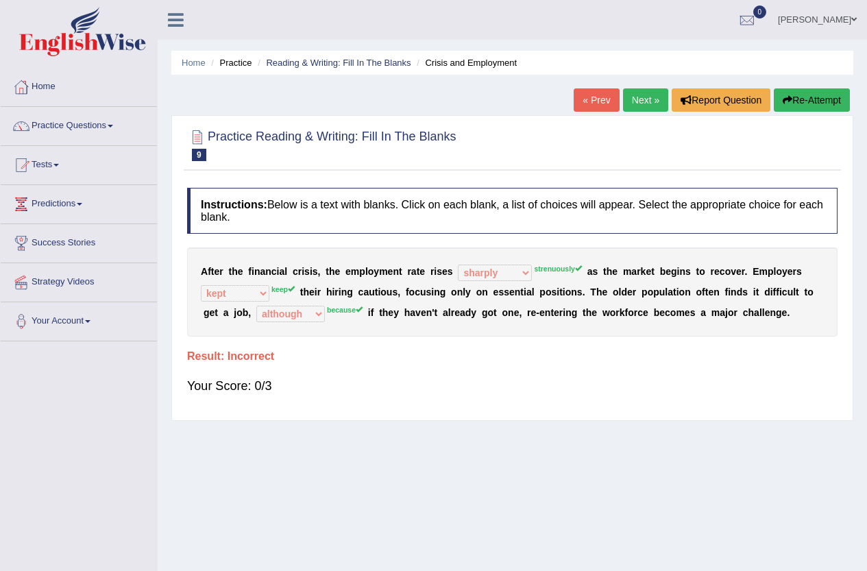
click at [592, 101] on link "« Prev" at bounding box center [596, 99] width 45 height 23
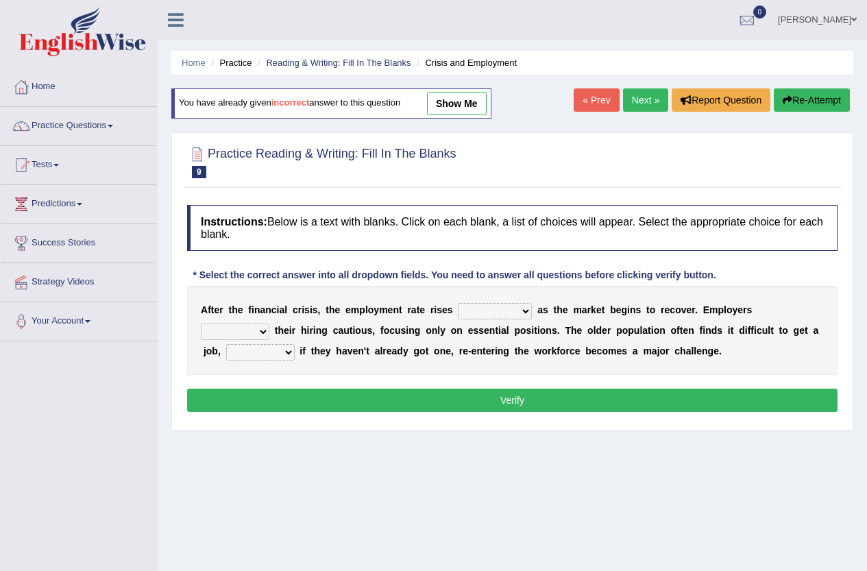
click at [524, 313] on select "normally conversely strenuously sharply" at bounding box center [495, 311] width 74 height 16
select select "strenuously"
click at [458, 303] on select "normally conversely strenuously sharply" at bounding box center [495, 311] width 74 height 16
click at [260, 331] on select "keeping kept keep are kept" at bounding box center [235, 332] width 69 height 16
select select "keep"
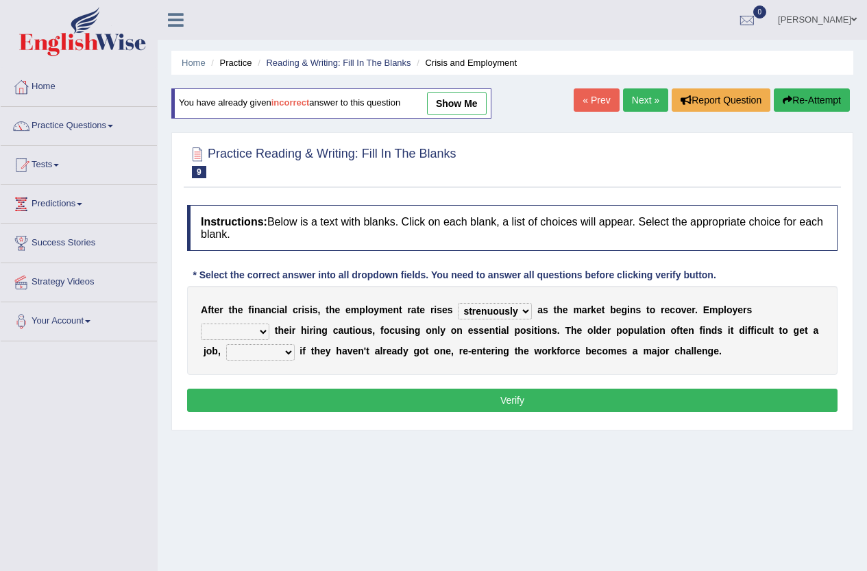
click at [201, 324] on select "keeping kept keep are kept" at bounding box center [235, 332] width 69 height 16
click at [267, 348] on select "although while then because" at bounding box center [260, 352] width 69 height 16
select select "because"
click at [226, 344] on select "although while then because" at bounding box center [260, 352] width 69 height 16
click at [396, 396] on button "Verify" at bounding box center [512, 400] width 651 height 23
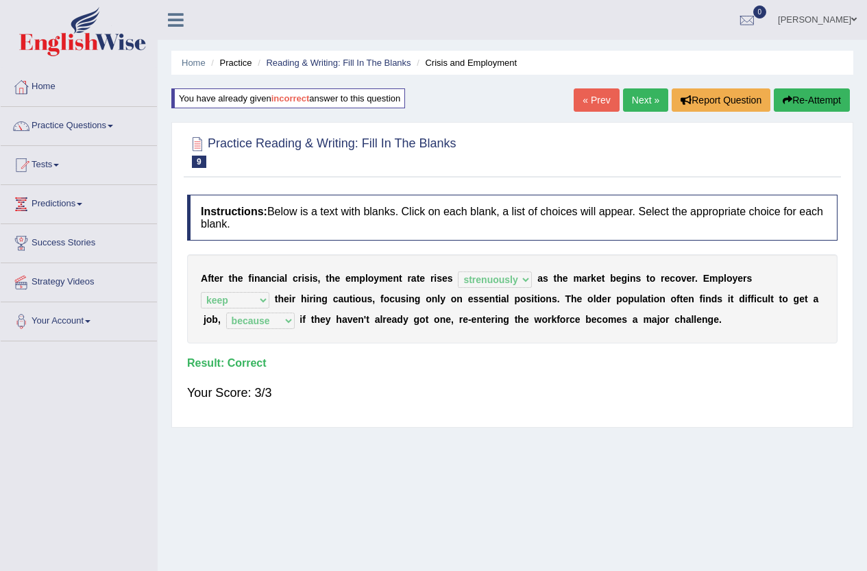
click at [632, 104] on link "Next »" at bounding box center [645, 99] width 45 height 23
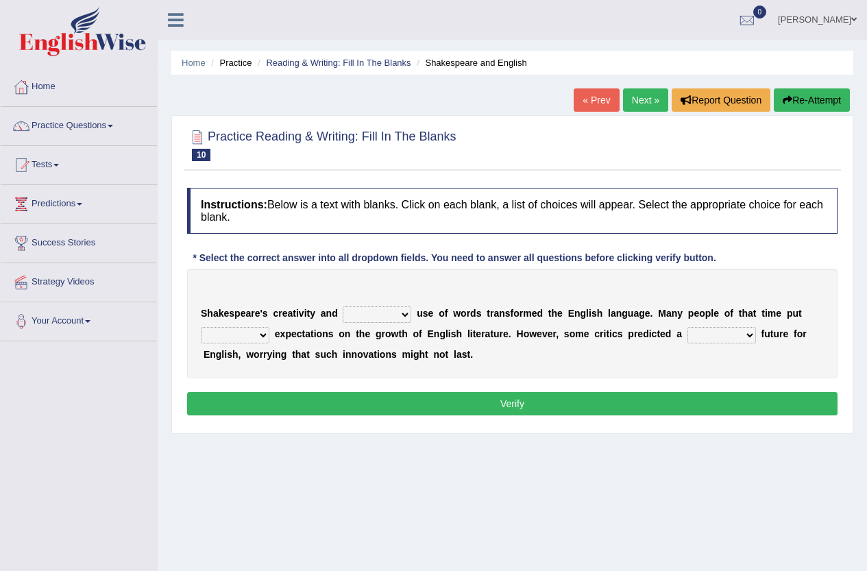
click at [382, 316] on select "idealized intensive fancied inventive" at bounding box center [377, 314] width 69 height 16
select select "fancied"
click at [343, 306] on select "idealized intensive fancied inventive" at bounding box center [377, 314] width 69 height 16
click at [372, 305] on div "S h a k e s p e a r e ' s c r e a t i v i t y a n d idealized intensive fancied…" at bounding box center [512, 324] width 651 height 110
click at [377, 308] on select "idealized intensive fancied inventive" at bounding box center [377, 314] width 69 height 16
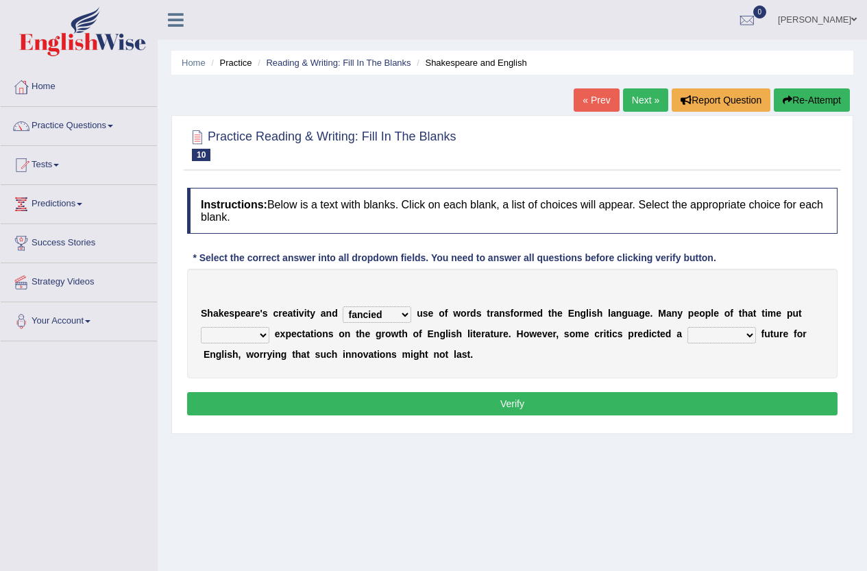
click at [523, 282] on div "S h a k e s p e a r e ' s c r e a t i v i t y a n d idealized intensive fancied…" at bounding box center [512, 324] width 651 height 110
click at [250, 334] on select "wide much high more" at bounding box center [235, 335] width 69 height 16
select select "high"
click at [201, 327] on select "wide much high more" at bounding box center [235, 335] width 69 height 16
click at [694, 331] on select "monetary promising irresistible daunting" at bounding box center [722, 335] width 69 height 16
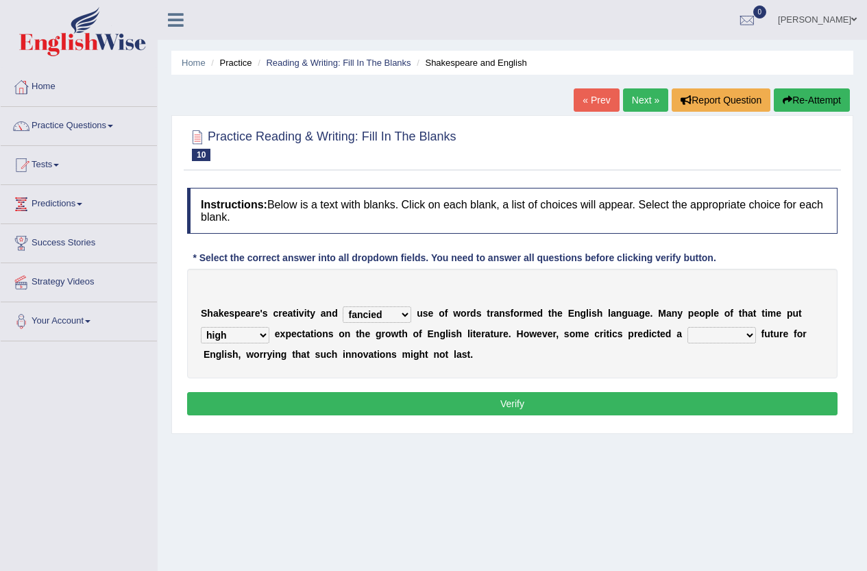
select select "daunting"
click at [688, 327] on select "monetary promising irresistible daunting" at bounding box center [722, 335] width 69 height 16
click at [692, 402] on button "Verify" at bounding box center [512, 403] width 651 height 23
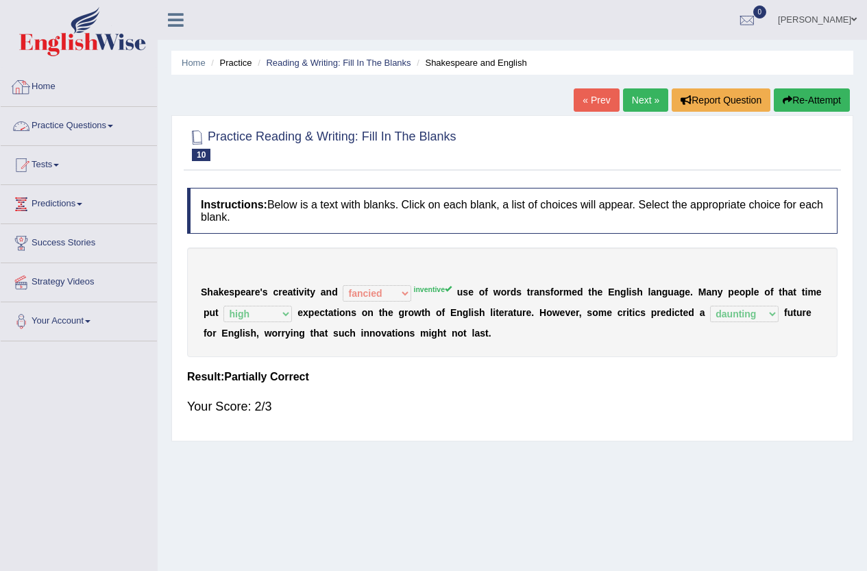
click at [32, 84] on link "Home" at bounding box center [79, 85] width 156 height 34
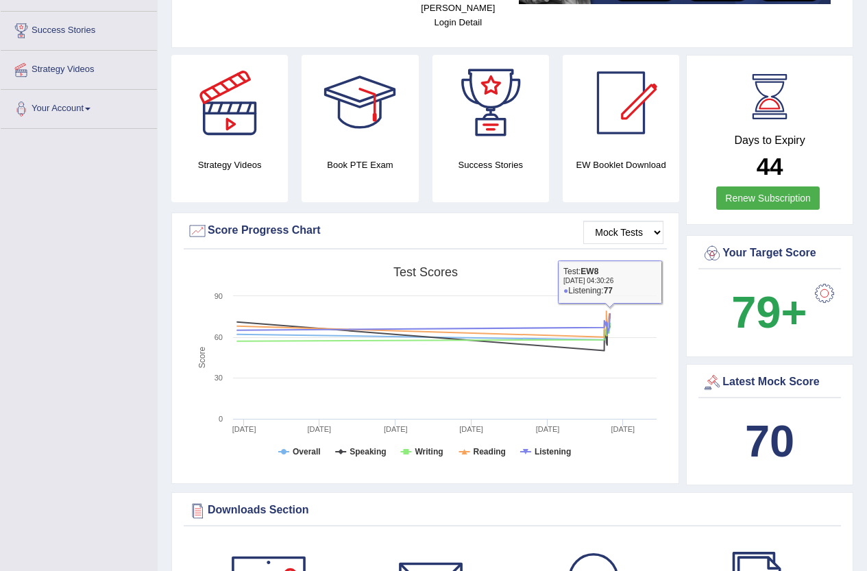
scroll to position [274, 0]
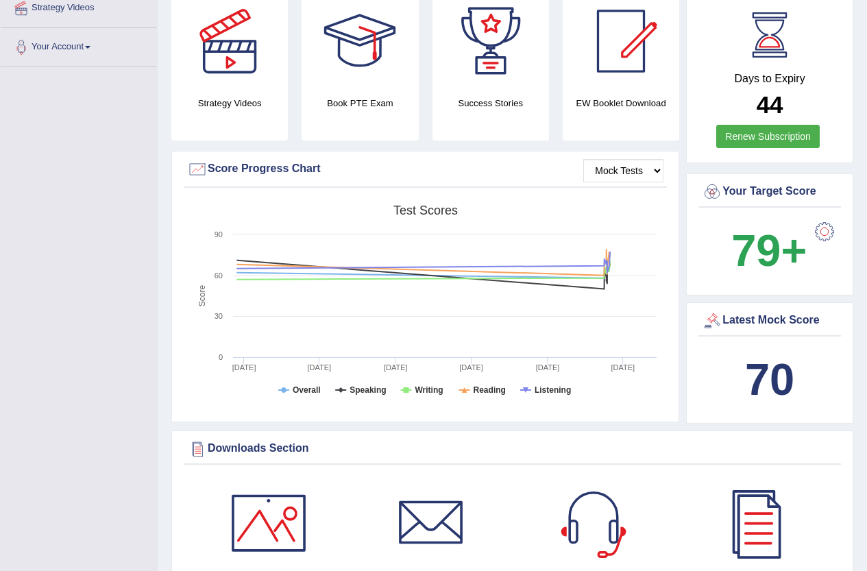
click at [747, 354] on b "70" at bounding box center [769, 379] width 49 height 50
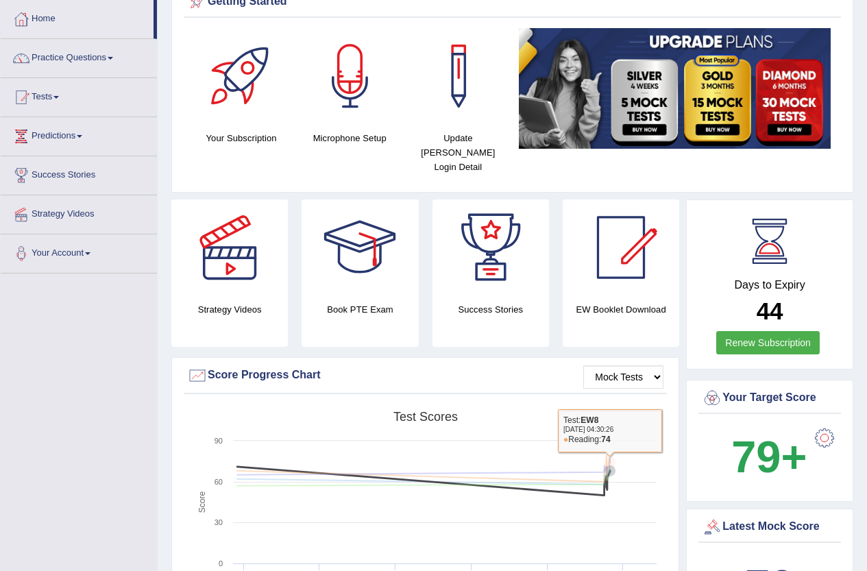
scroll to position [0, 0]
